Goal: Information Seeking & Learning: Learn about a topic

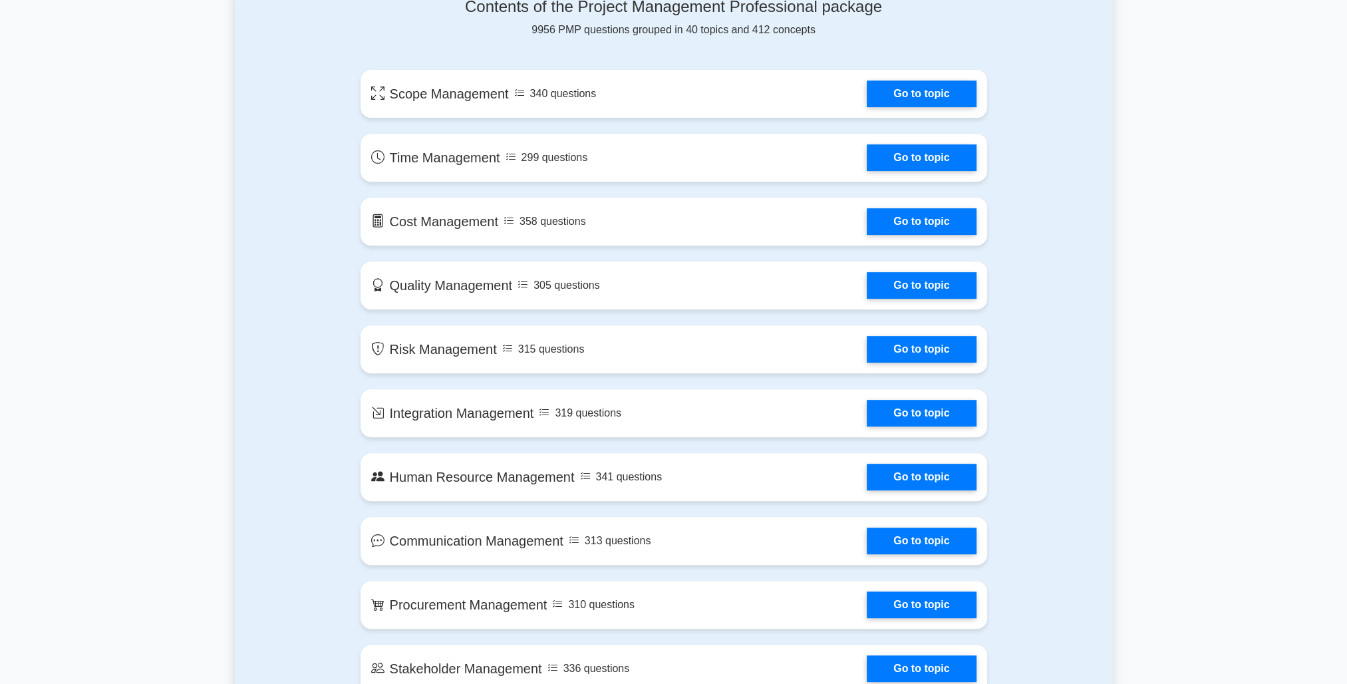
scroll to position [598, 0]
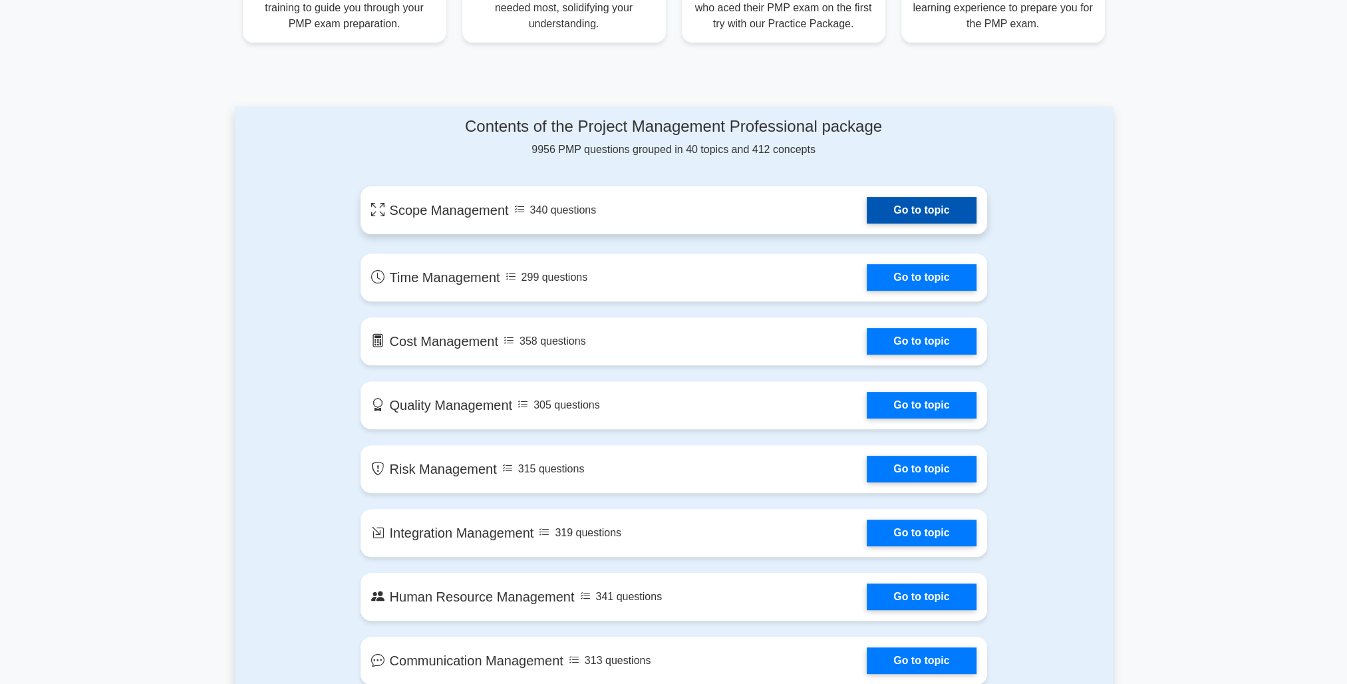
click at [928, 207] on link "Go to topic" at bounding box center [920, 210] width 109 height 27
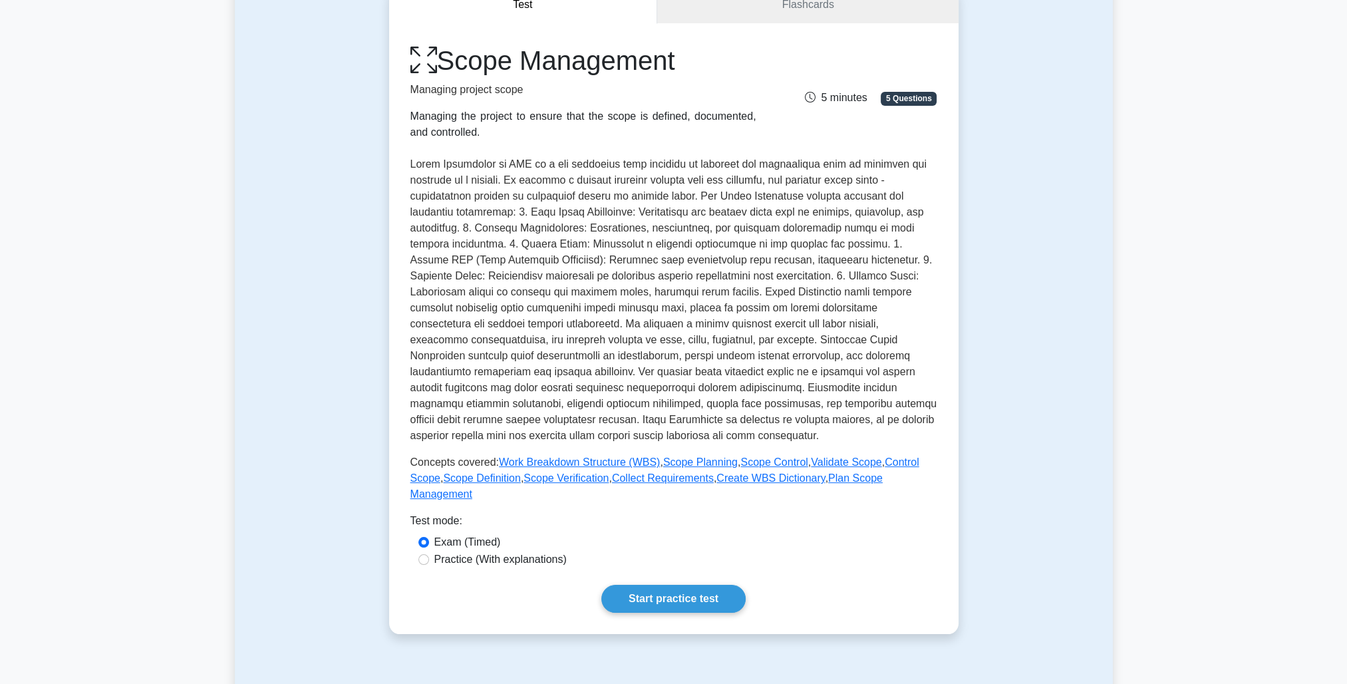
scroll to position [133, 0]
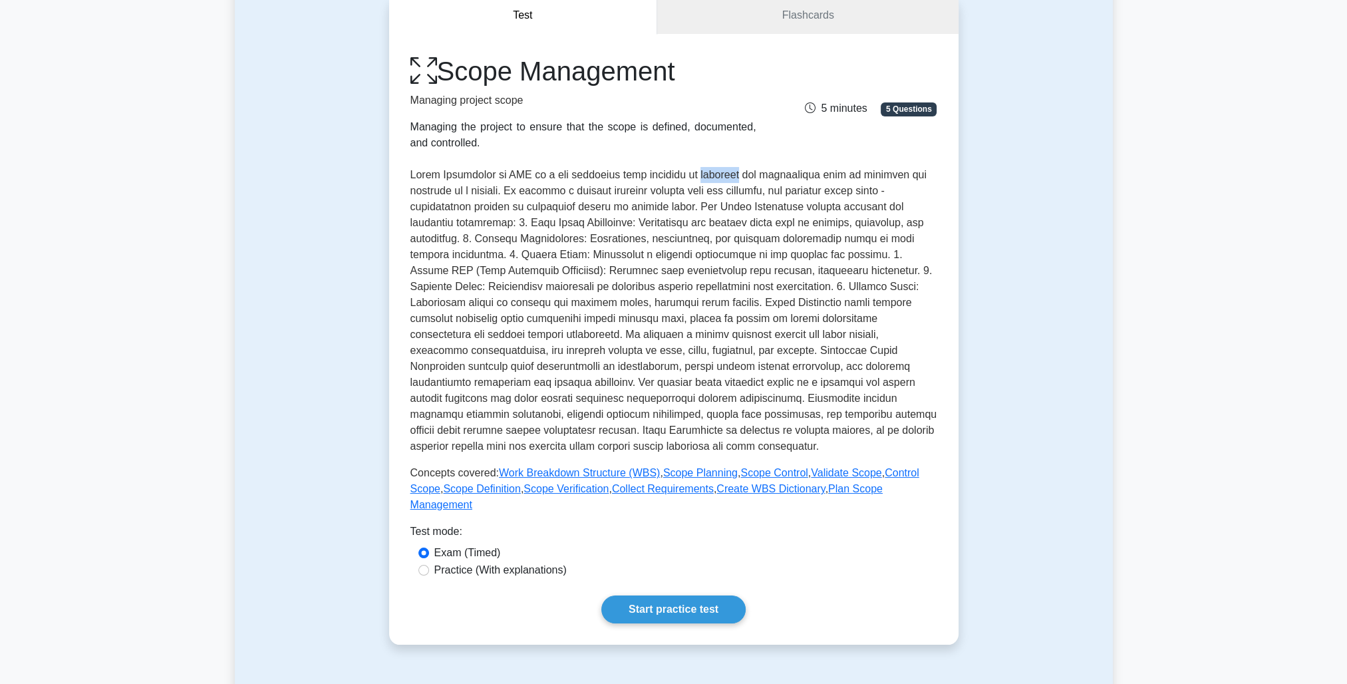
drag, startPoint x: 716, startPoint y: 176, endPoint x: 752, endPoint y: 170, distance: 36.3
click at [752, 170] on p at bounding box center [673, 310] width 527 height 287
drag, startPoint x: 413, startPoint y: 207, endPoint x: 694, endPoint y: 213, distance: 281.3
click at [694, 213] on p at bounding box center [673, 310] width 527 height 287
drag, startPoint x: 694, startPoint y: 213, endPoint x: 787, endPoint y: 210, distance: 92.5
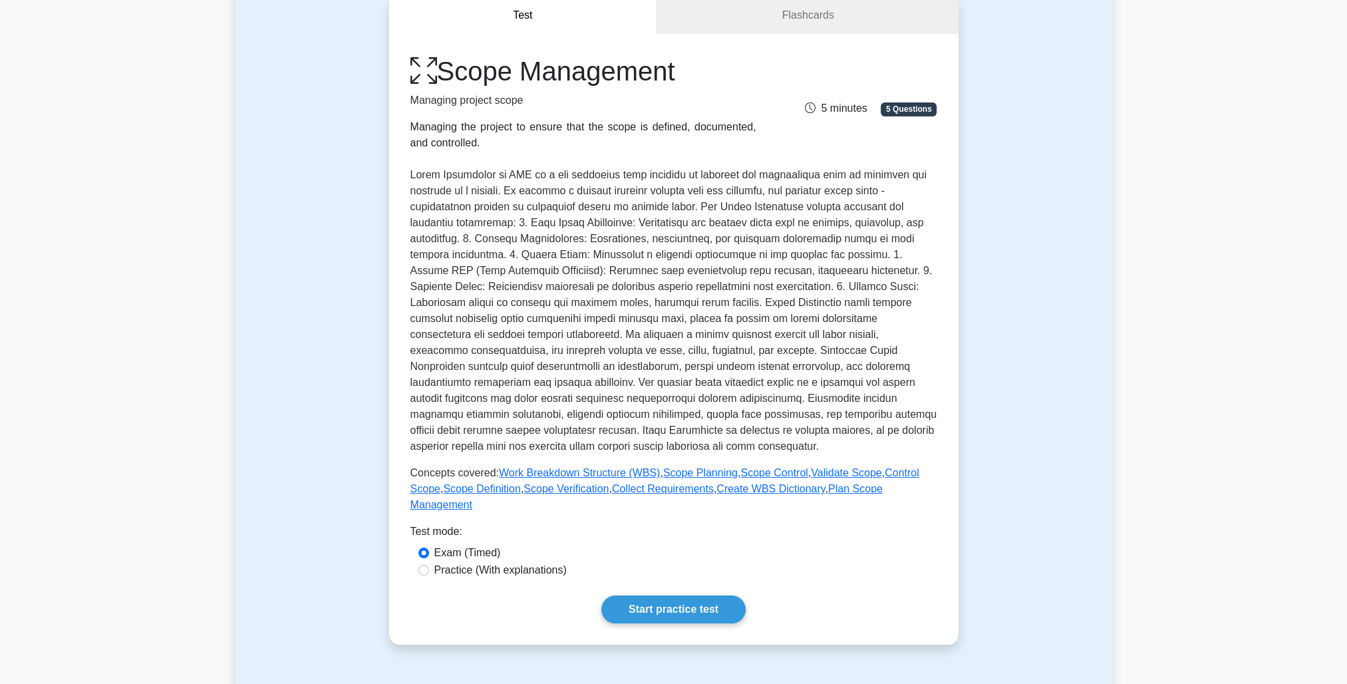
click at [787, 210] on p at bounding box center [673, 310] width 527 height 287
drag, startPoint x: 532, startPoint y: 223, endPoint x: 592, endPoint y: 223, distance: 60.5
click at [592, 223] on p at bounding box center [673, 310] width 527 height 287
drag, startPoint x: 592, startPoint y: 223, endPoint x: 540, endPoint y: 223, distance: 52.5
click at [540, 223] on p at bounding box center [673, 310] width 527 height 287
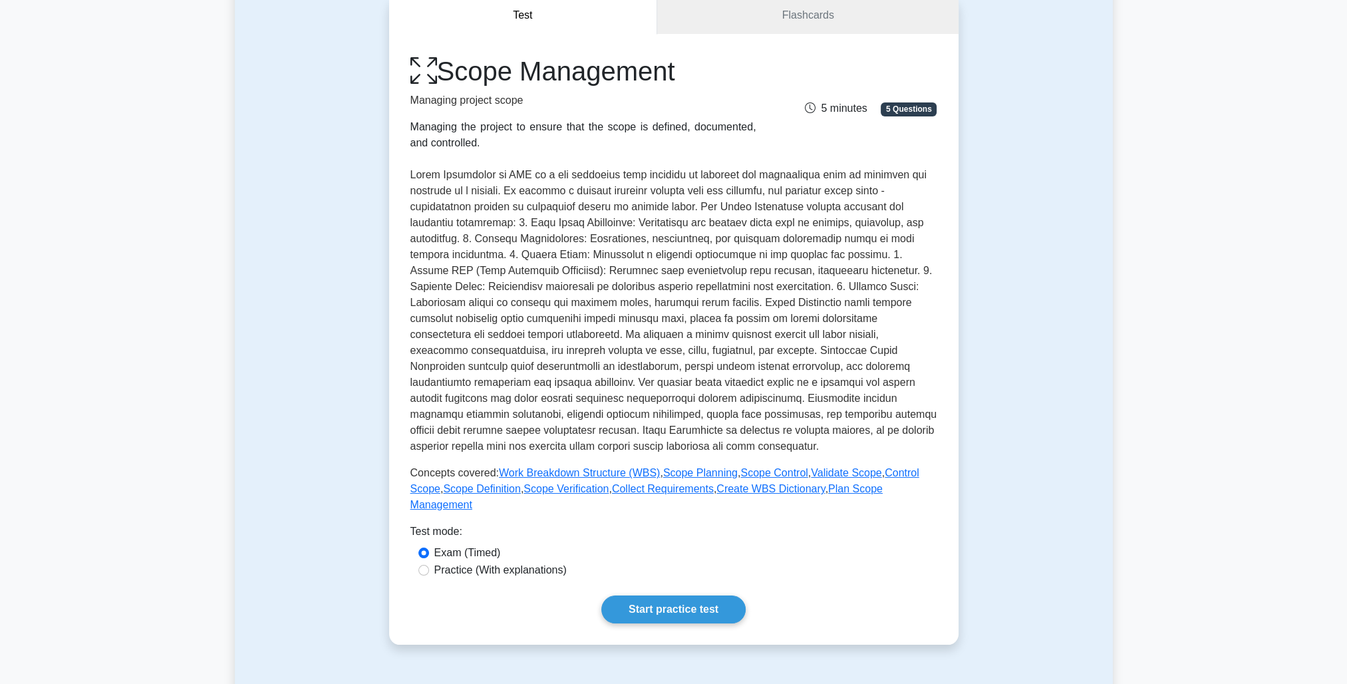
click at [528, 223] on p at bounding box center [673, 310] width 527 height 287
drag, startPoint x: 529, startPoint y: 223, endPoint x: 646, endPoint y: 225, distance: 117.7
click at [646, 225] on p at bounding box center [673, 310] width 527 height 287
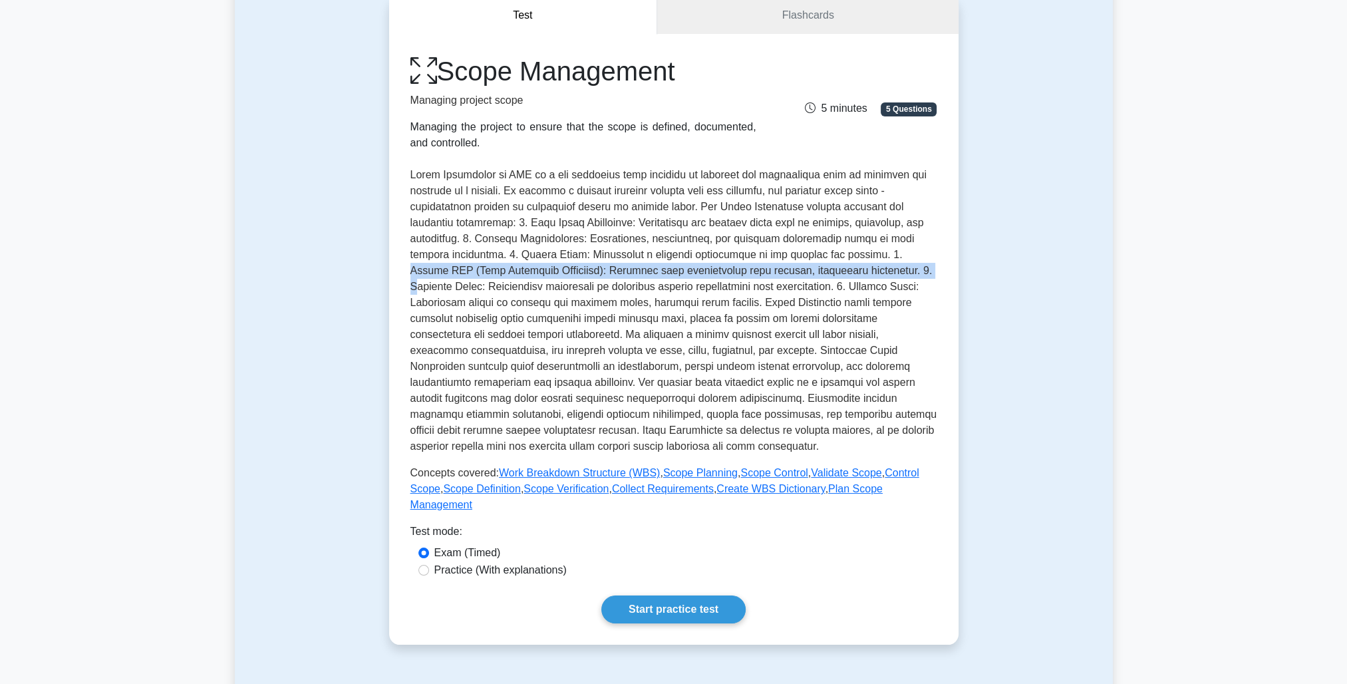
drag, startPoint x: 877, startPoint y: 254, endPoint x: 880, endPoint y: 270, distance: 16.3
click at [880, 270] on p at bounding box center [673, 310] width 527 height 287
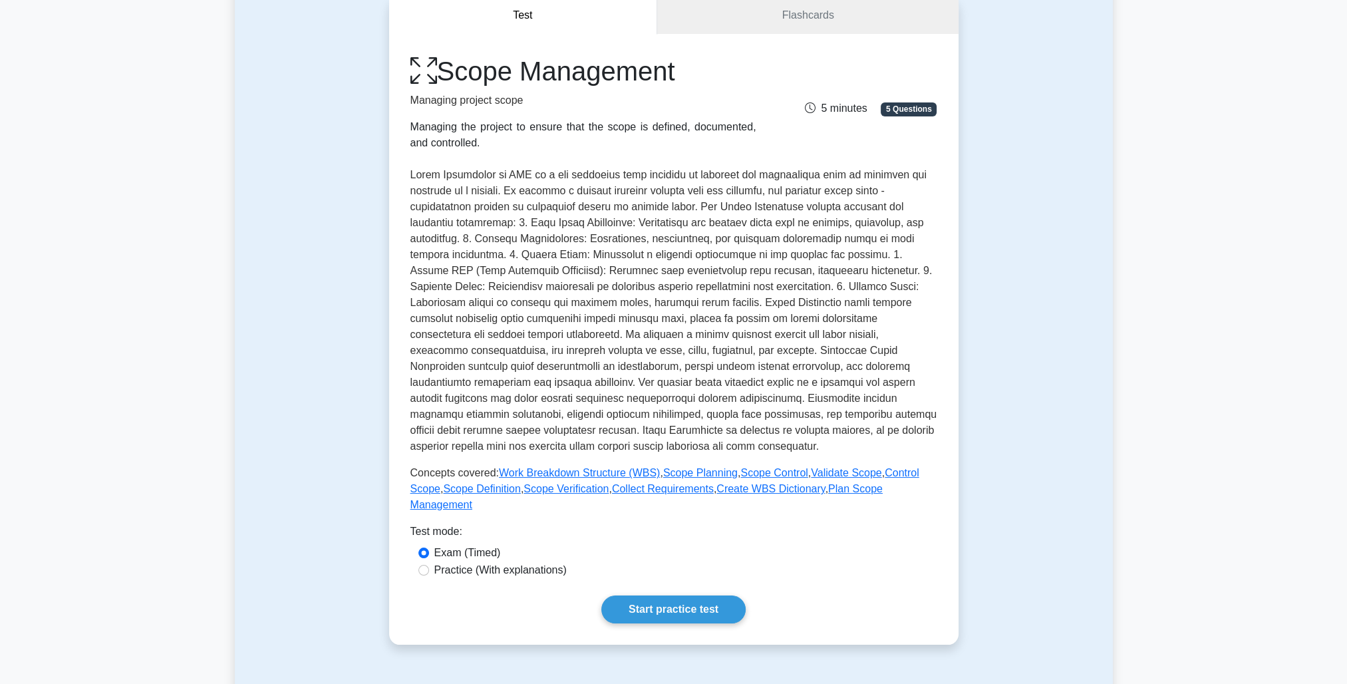
click at [593, 318] on p at bounding box center [673, 310] width 527 height 287
drag, startPoint x: 678, startPoint y: 323, endPoint x: 629, endPoint y: 319, distance: 48.7
click at [629, 319] on p at bounding box center [673, 310] width 527 height 287
drag, startPoint x: 500, startPoint y: 383, endPoint x: 629, endPoint y: 382, distance: 129.0
click at [629, 382] on p at bounding box center [673, 310] width 527 height 287
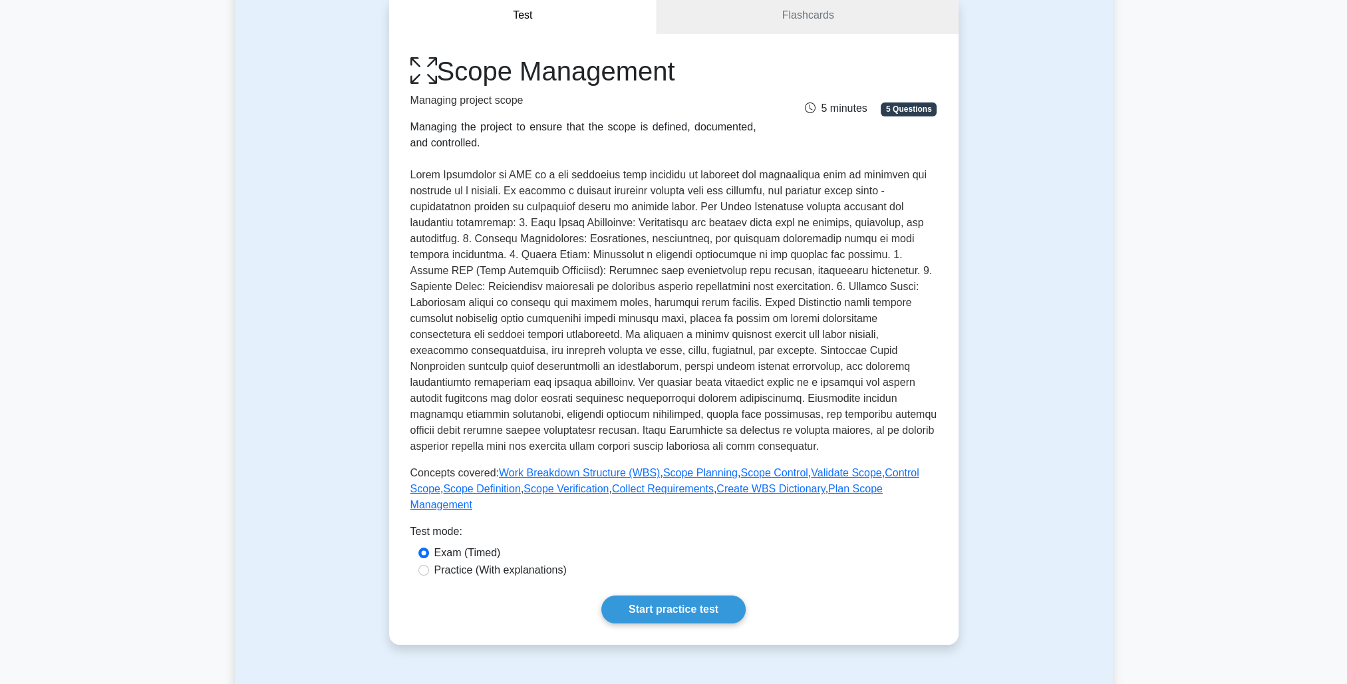
click at [628, 398] on p at bounding box center [673, 310] width 527 height 287
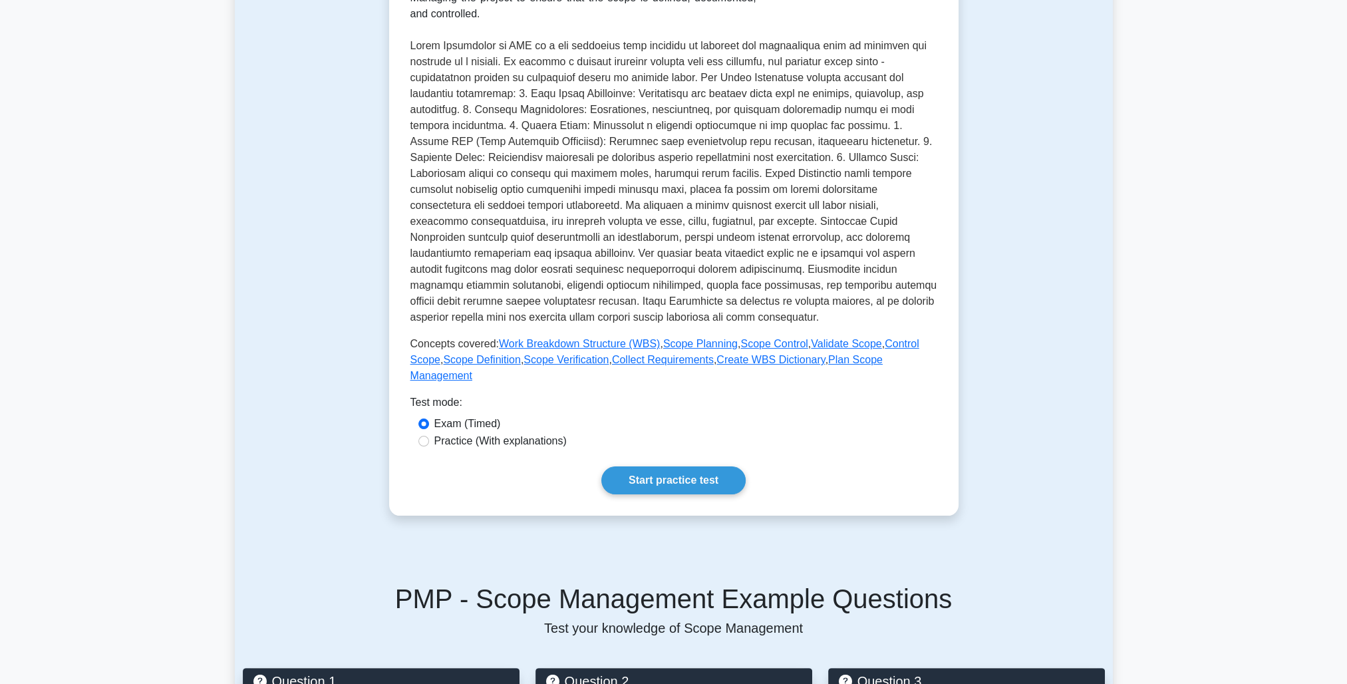
scroll to position [266, 0]
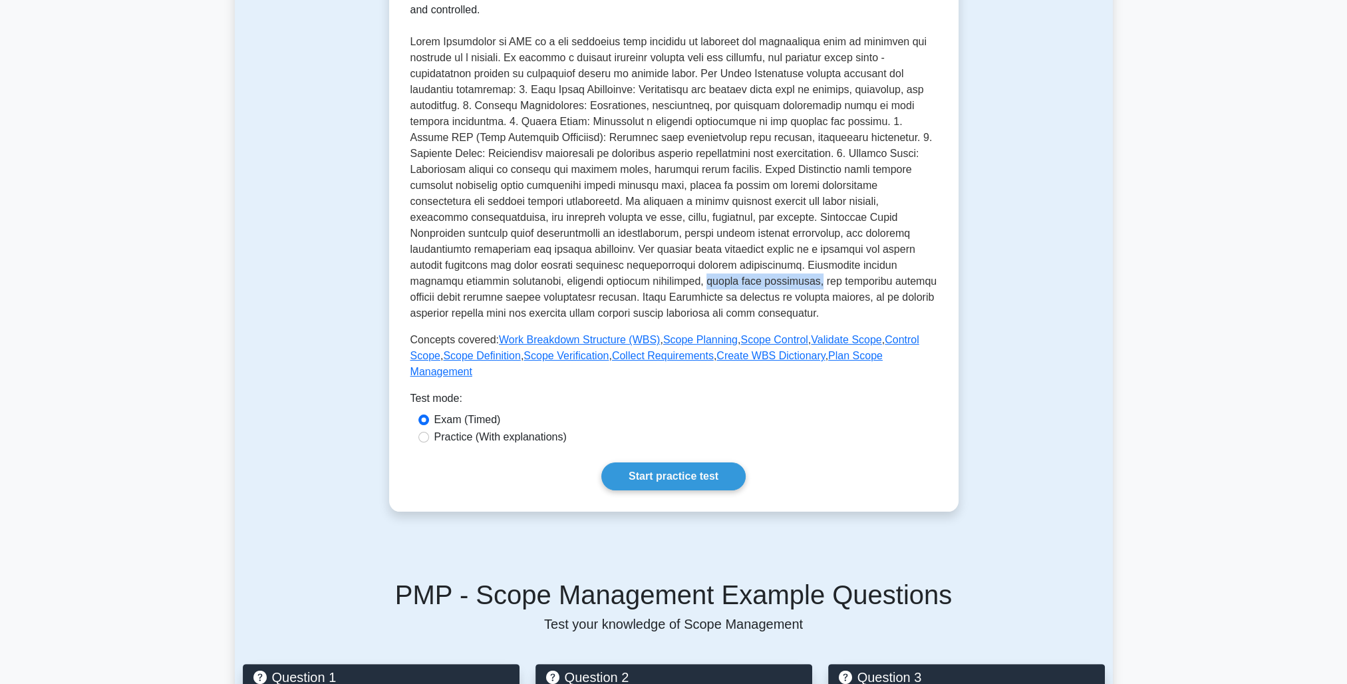
drag, startPoint x: 523, startPoint y: 282, endPoint x: 637, endPoint y: 281, distance: 113.7
click at [637, 281] on p at bounding box center [673, 177] width 527 height 287
drag, startPoint x: 637, startPoint y: 281, endPoint x: 781, endPoint y: 292, distance: 144.0
click at [781, 292] on p at bounding box center [673, 177] width 527 height 287
drag, startPoint x: 743, startPoint y: 281, endPoint x: 828, endPoint y: 284, distance: 85.2
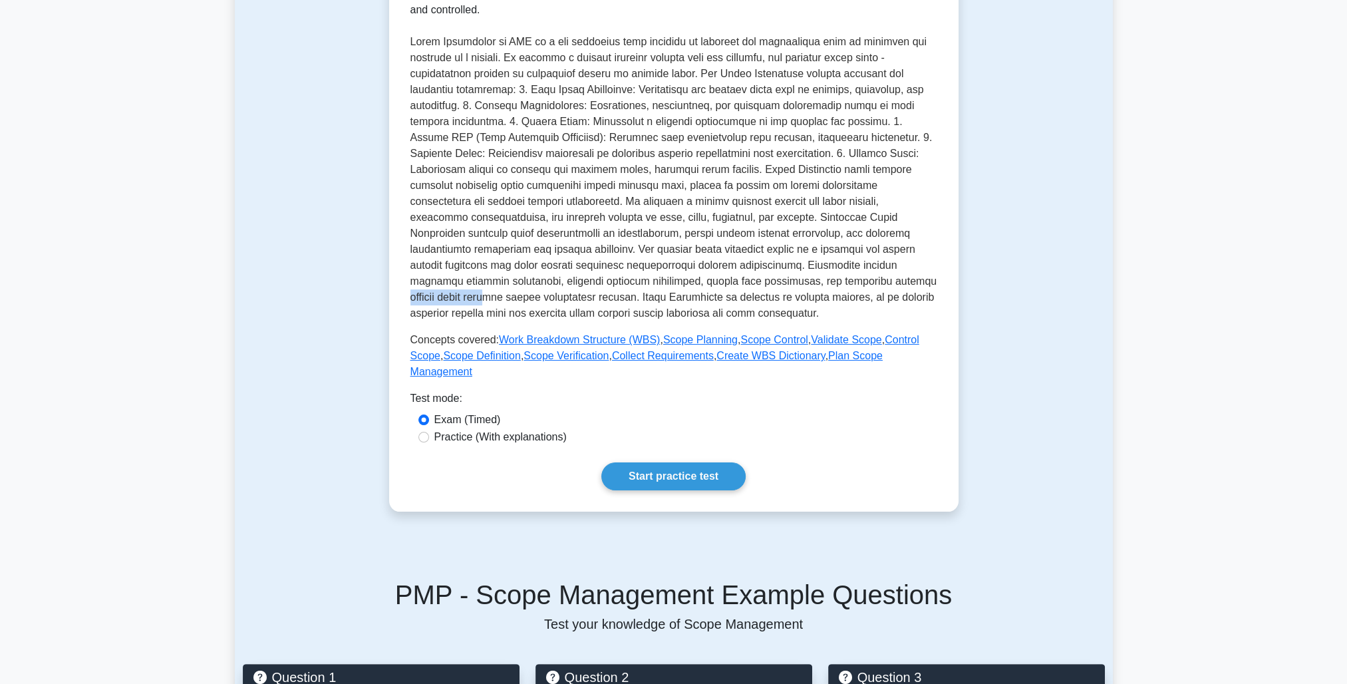
click at [828, 284] on p at bounding box center [673, 177] width 527 height 287
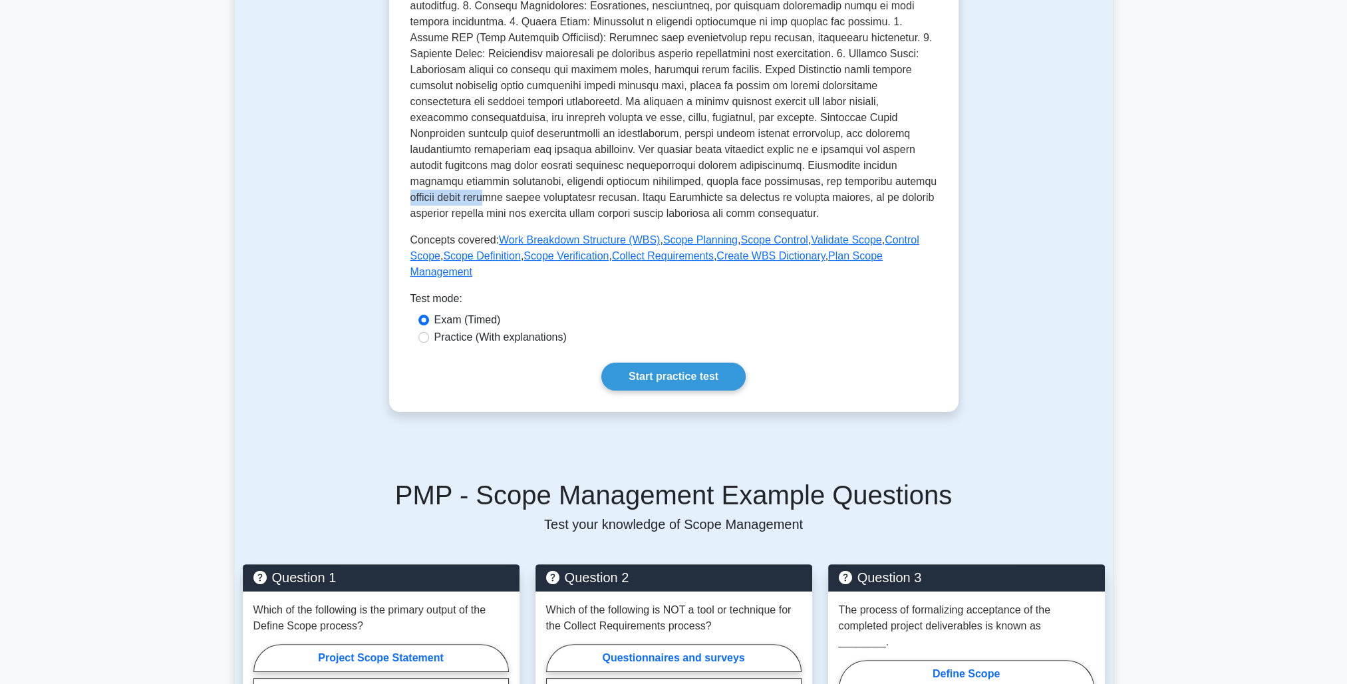
scroll to position [399, 0]
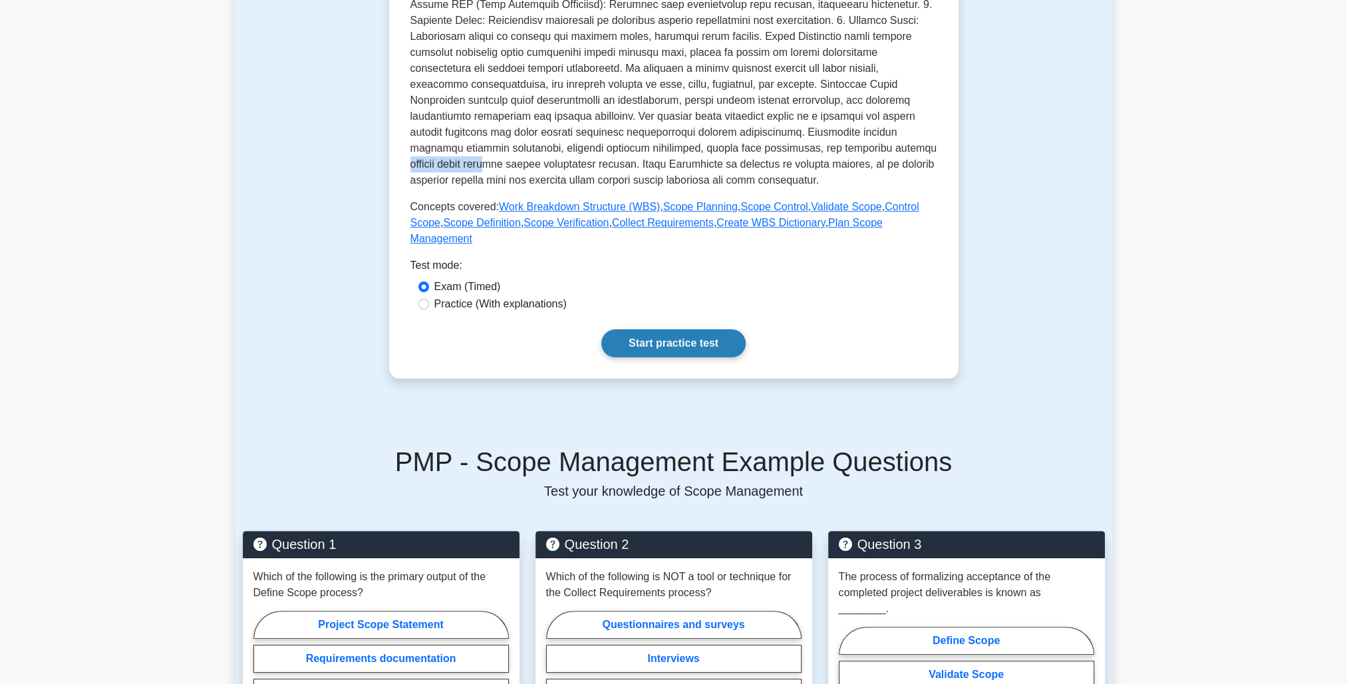
click at [675, 330] on link "Start practice test" at bounding box center [673, 343] width 144 height 28
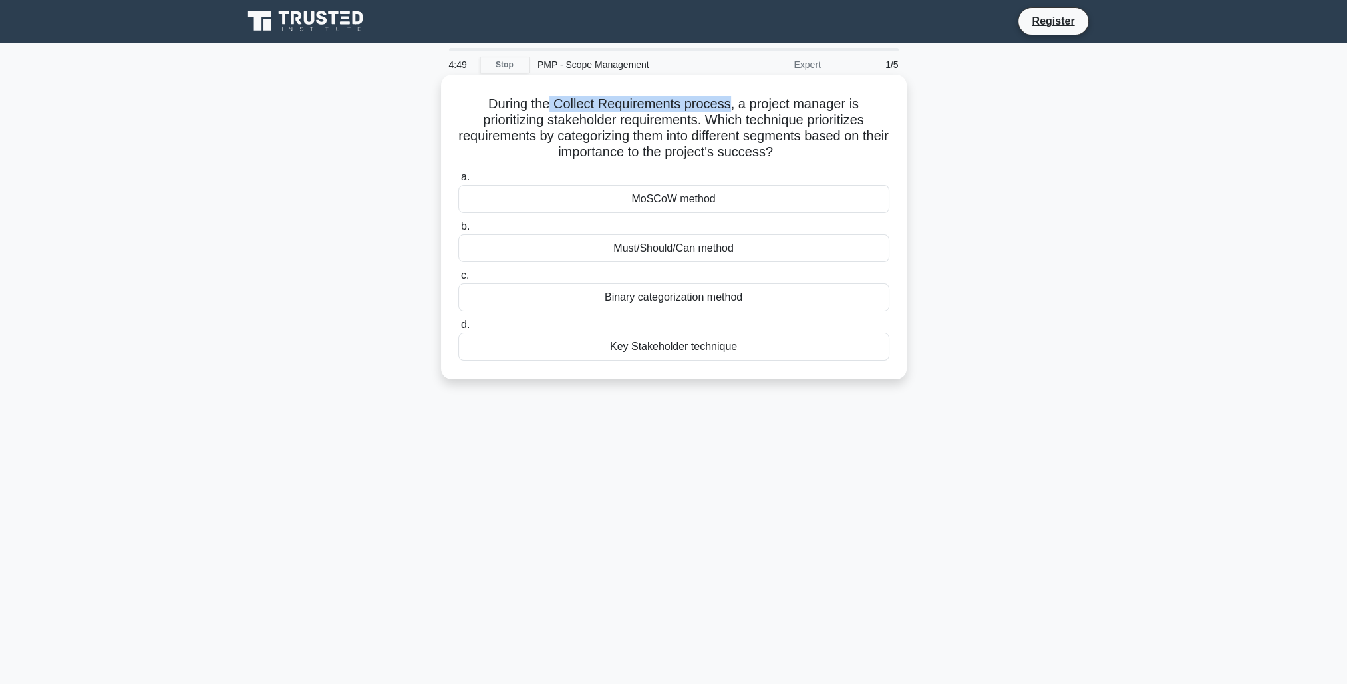
drag, startPoint x: 729, startPoint y: 107, endPoint x: 549, endPoint y: 101, distance: 180.3
click at [549, 101] on h5 "During the Collect Requirements process, a project manager is prioritizing stak…" at bounding box center [674, 128] width 434 height 65
click at [708, 296] on div "Binary categorization method" at bounding box center [673, 297] width 431 height 28
click at [458, 280] on input "c. Binary categorization method" at bounding box center [458, 275] width 0 height 9
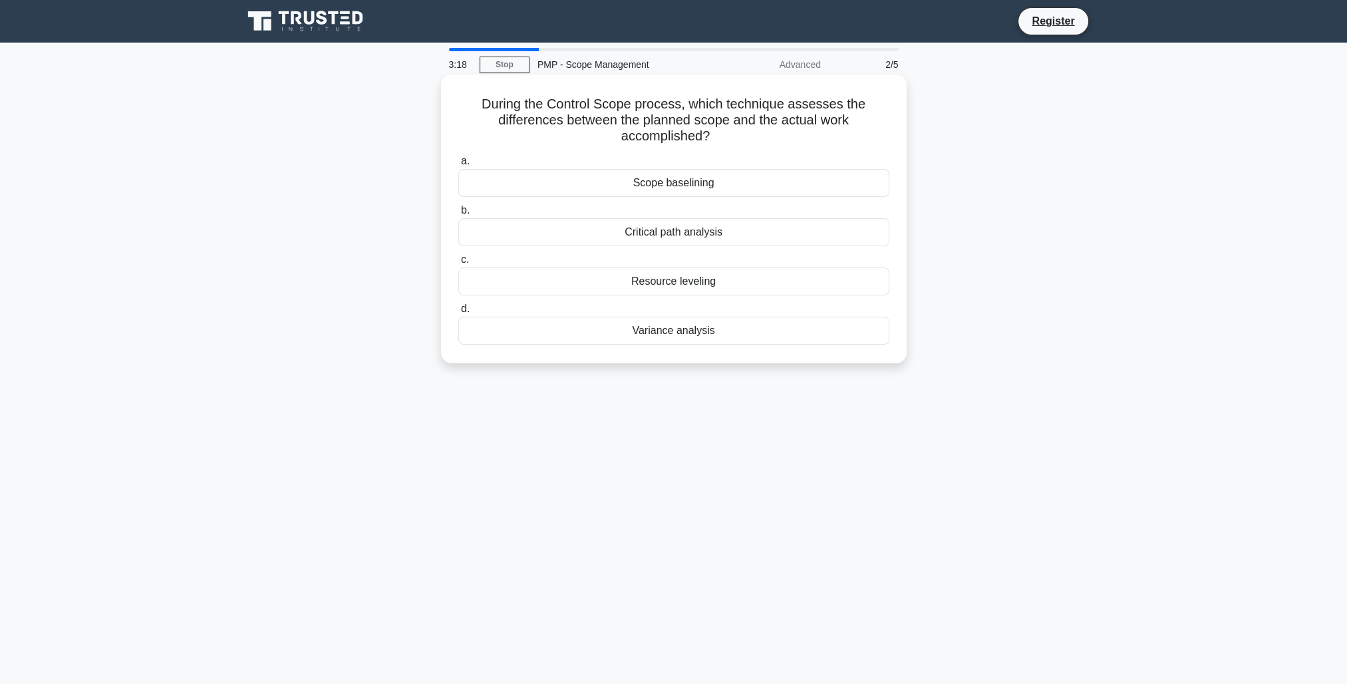
click at [669, 180] on div "Scope baselining" at bounding box center [673, 183] width 431 height 28
click at [458, 166] on input "a. Scope baselining" at bounding box center [458, 161] width 0 height 9
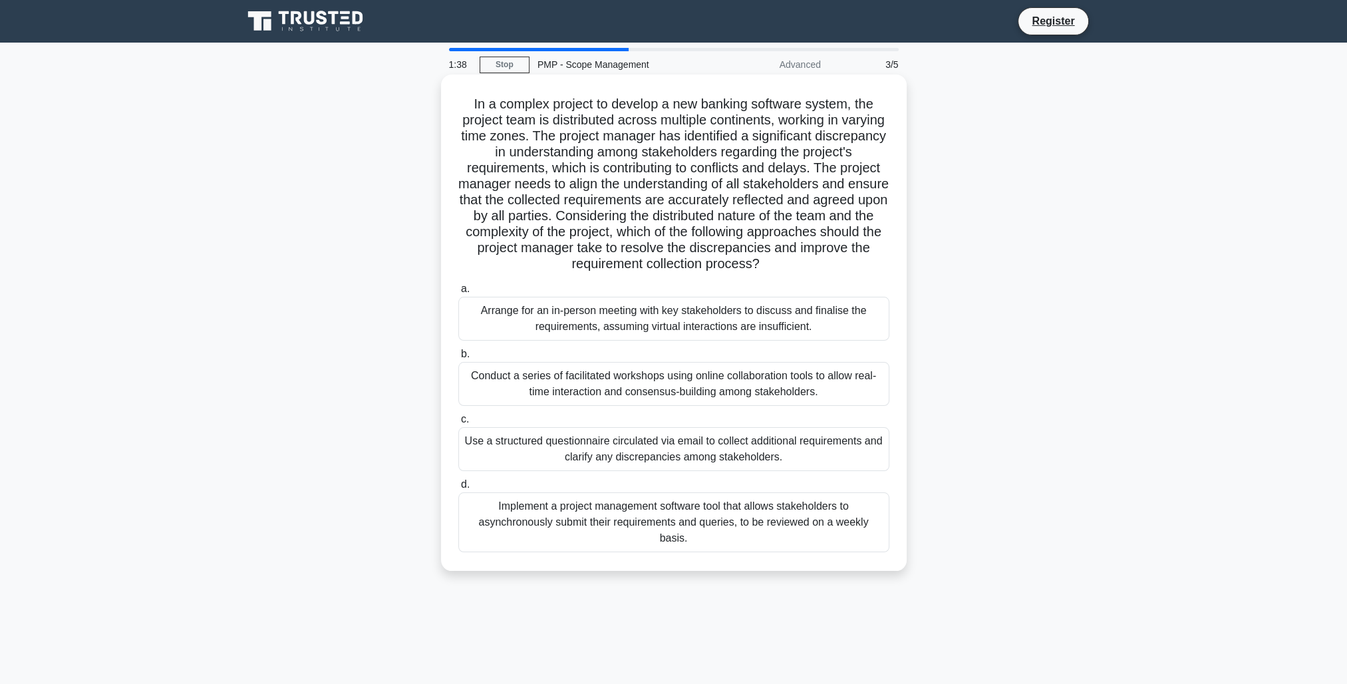
click at [720, 450] on div "Use a structured questionnaire circulated via email to collect additional requi…" at bounding box center [673, 449] width 431 height 44
click at [458, 424] on input "c. Use a structured questionnaire circulated via email to collect additional re…" at bounding box center [458, 419] width 0 height 9
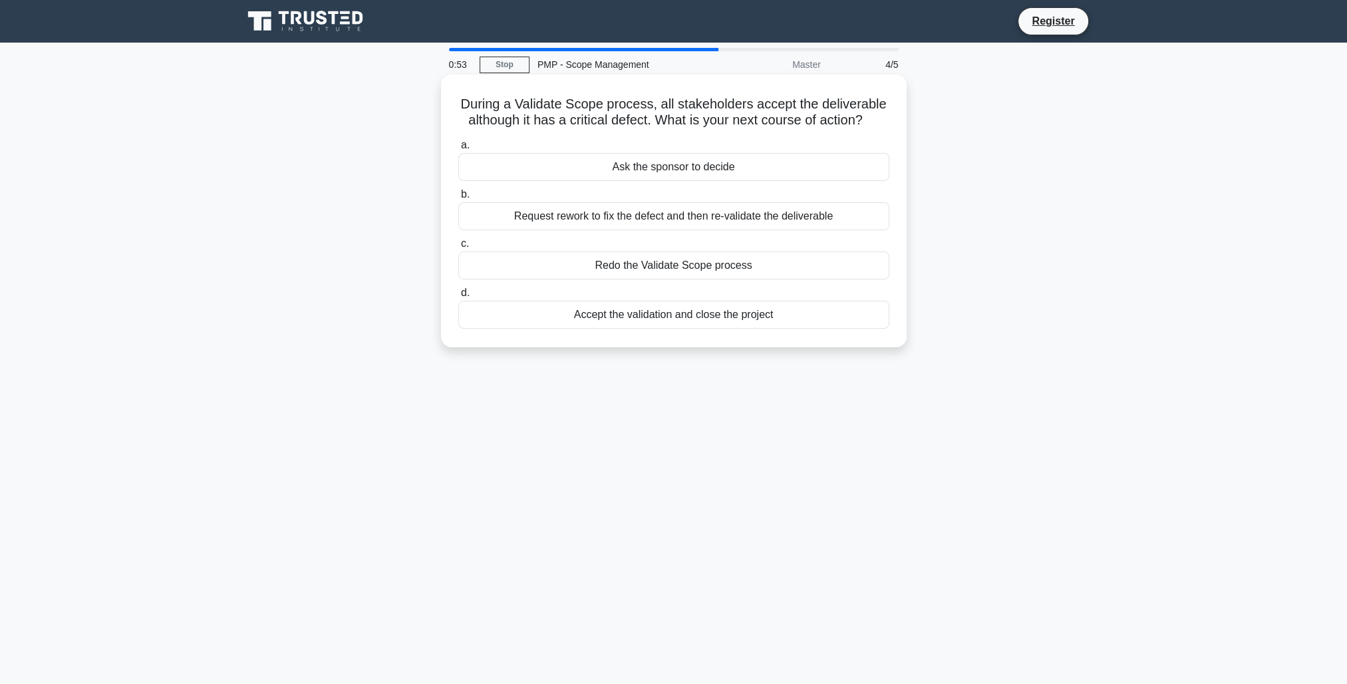
click at [626, 213] on div "Request rework to fix the defect and then re-validate the deliverable" at bounding box center [673, 216] width 431 height 28
click at [458, 199] on input "b. Request rework to fix the defect and then re-validate the deliverable" at bounding box center [458, 194] width 0 height 9
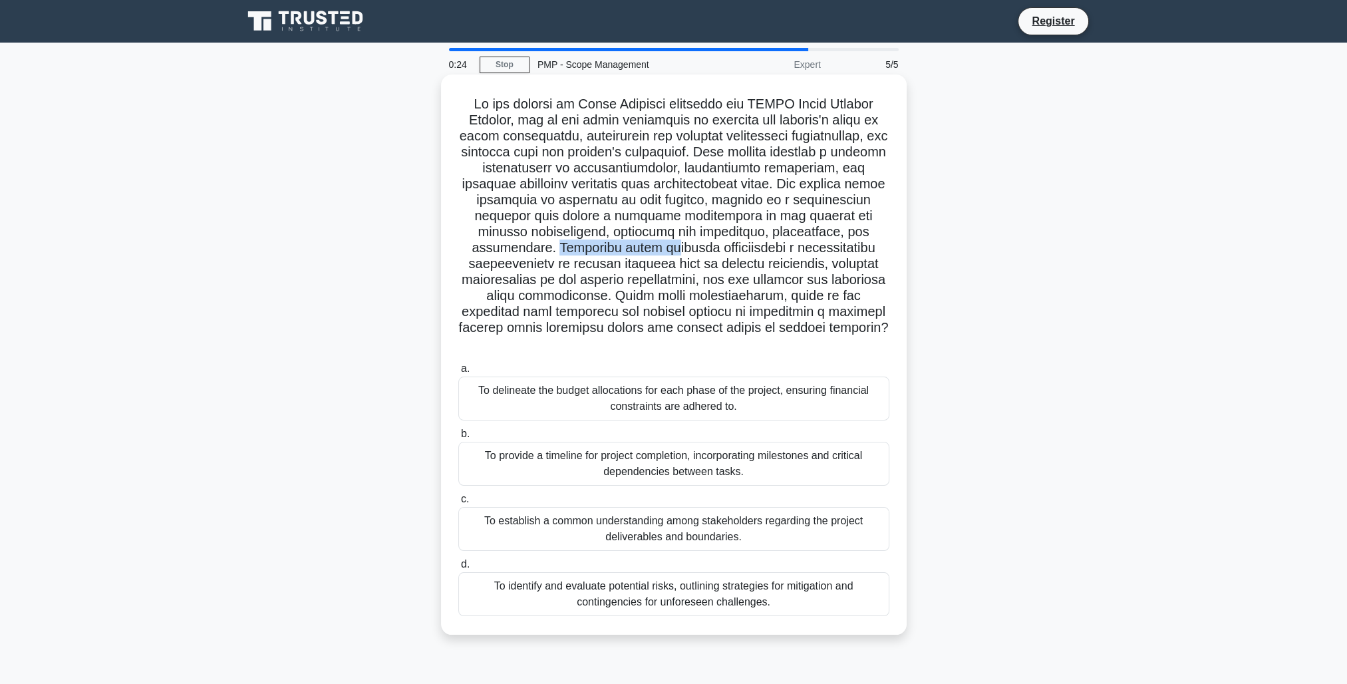
drag, startPoint x: 463, startPoint y: 250, endPoint x: 571, endPoint y: 249, distance: 107.7
click at [571, 249] on h5 ".spinner_0XTQ{transform-origin:center;animation:spinner_y6GP .75s linear infini…" at bounding box center [674, 224] width 434 height 257
drag, startPoint x: 473, startPoint y: 311, endPoint x: 825, endPoint y: 325, distance: 352.7
click at [825, 325] on h5 ".spinner_0XTQ{transform-origin:center;animation:spinner_y6GP .75s linear infini…" at bounding box center [674, 224] width 434 height 257
click at [662, 579] on div "To identify and evaluate potential risks, outlining strategies for mitigation a…" at bounding box center [673, 594] width 431 height 44
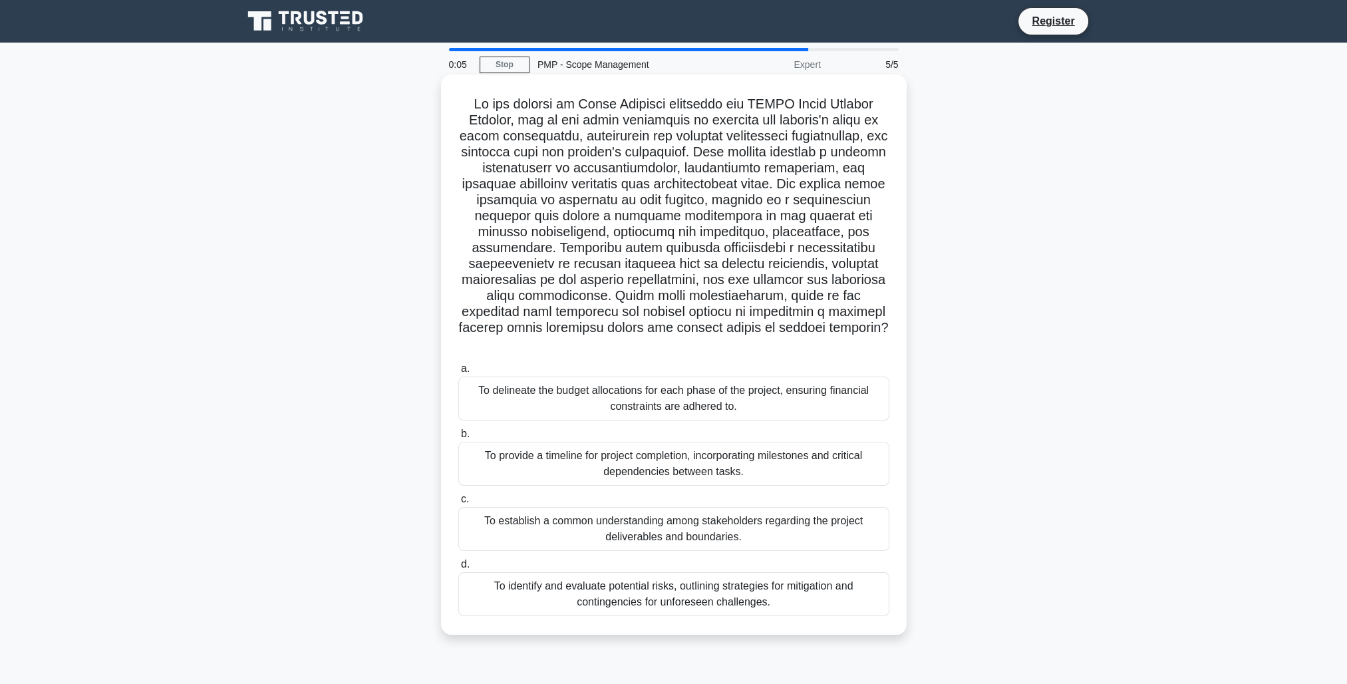
click at [458, 569] on input "d. To identify and evaluate potential risks, outlining strategies for mitigatio…" at bounding box center [458, 564] width 0 height 9
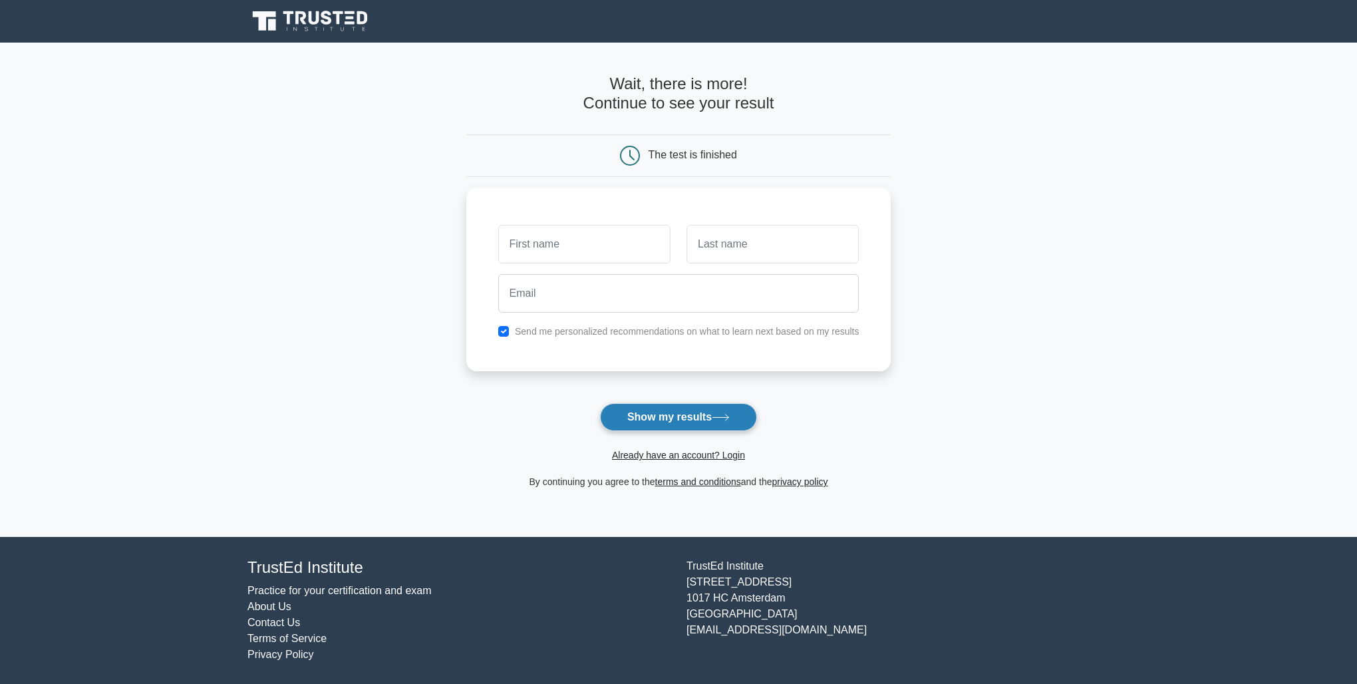
click at [664, 415] on button "Show my results" at bounding box center [678, 417] width 157 height 28
click at [565, 406] on form "Wait, there is more! Continue to see your result The test is finished and the" at bounding box center [678, 281] width 425 height 415
